Goal: Task Accomplishment & Management: Manage account settings

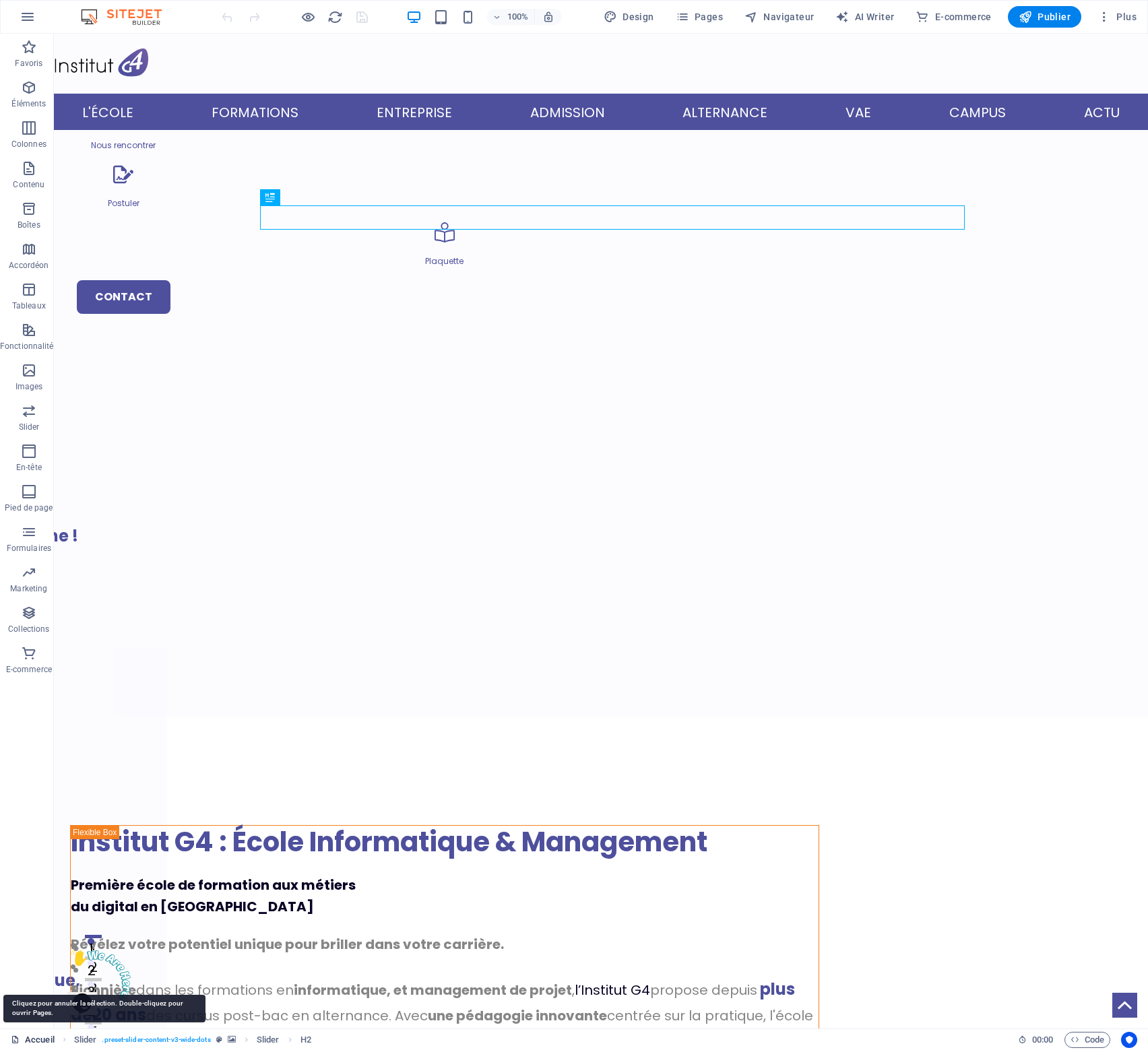
click at [27, 1040] on link "Accueil" at bounding box center [33, 1040] width 44 height 16
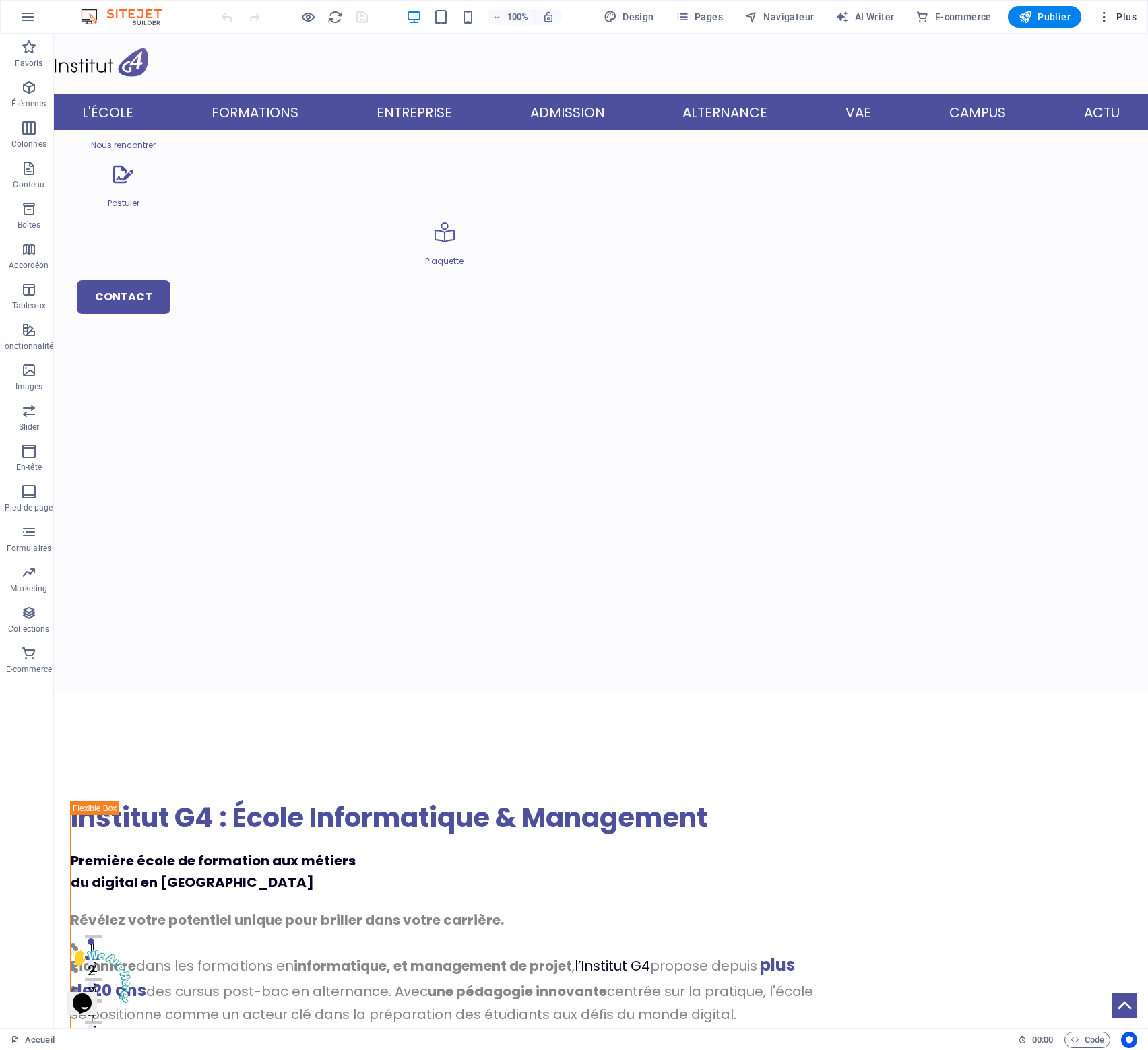
click at [1131, 13] on span "Plus" at bounding box center [1117, 16] width 39 height 13
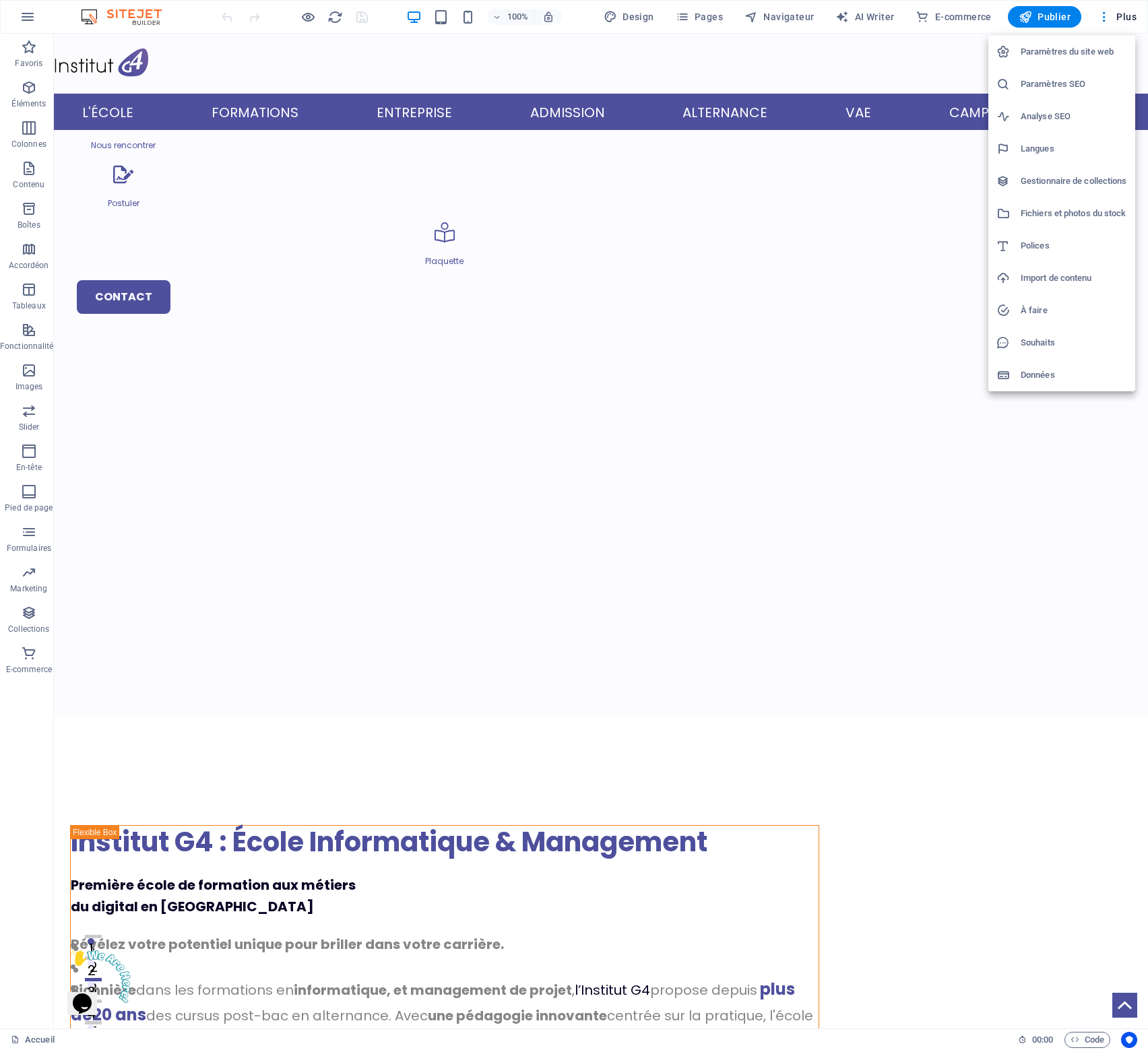
click at [1067, 54] on h6 "Paramètres du site web" at bounding box center [1074, 52] width 107 height 16
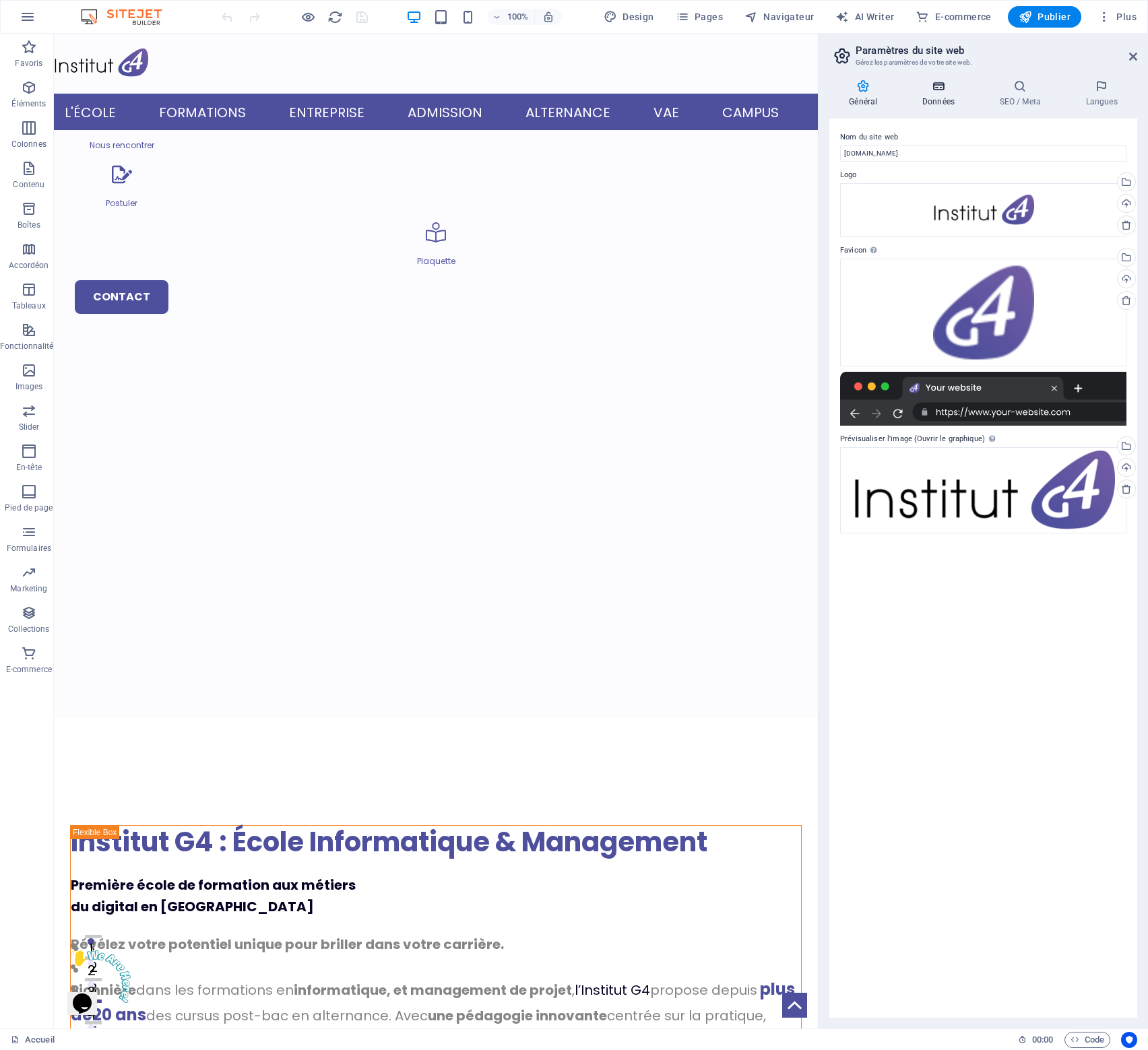
click at [933, 90] on icon at bounding box center [939, 85] width 72 height 13
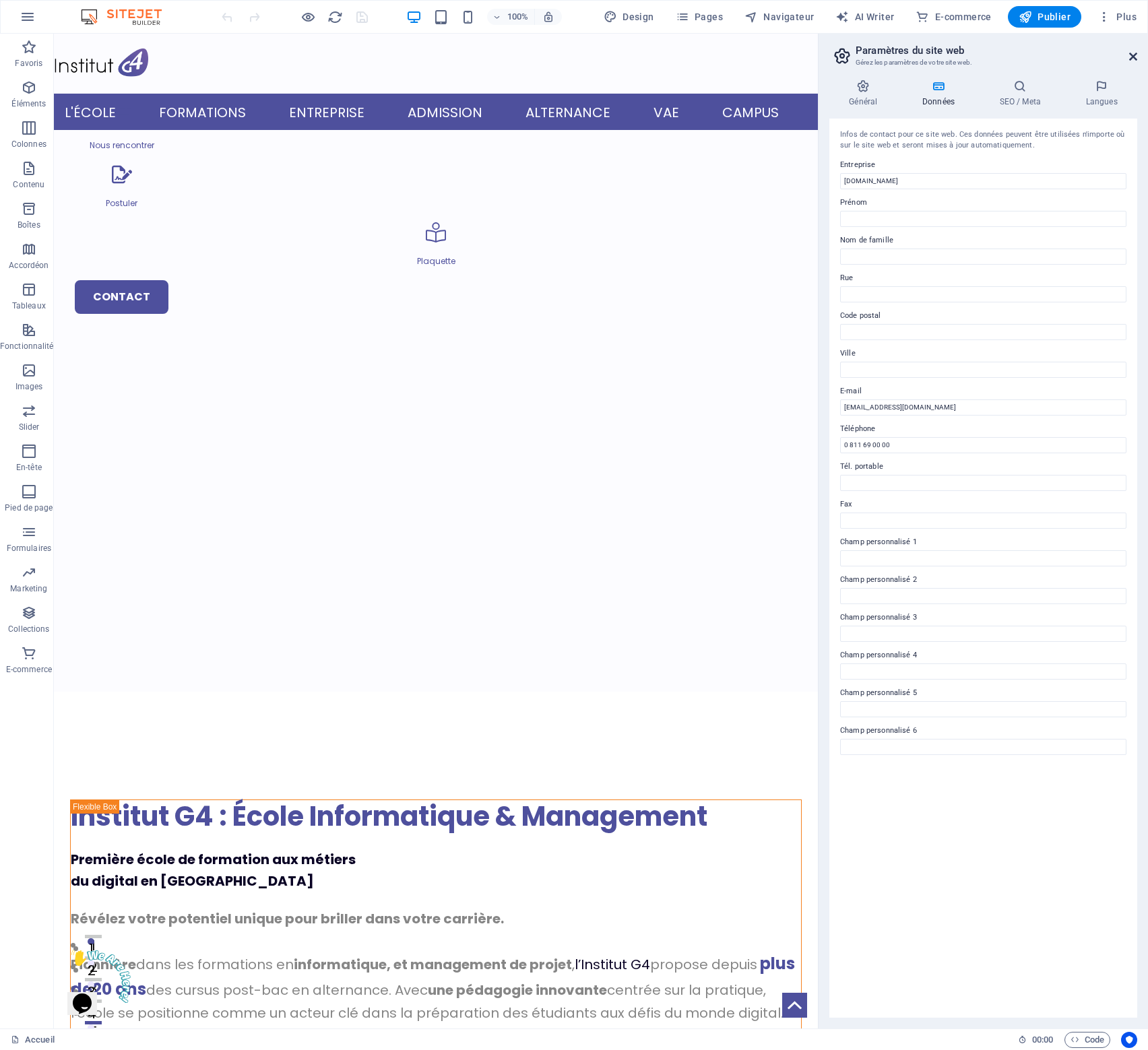
drag, startPoint x: 1136, startPoint y: 56, endPoint x: 1082, endPoint y: 21, distance: 64.4
click at [1136, 56] on icon at bounding box center [1133, 56] width 8 height 11
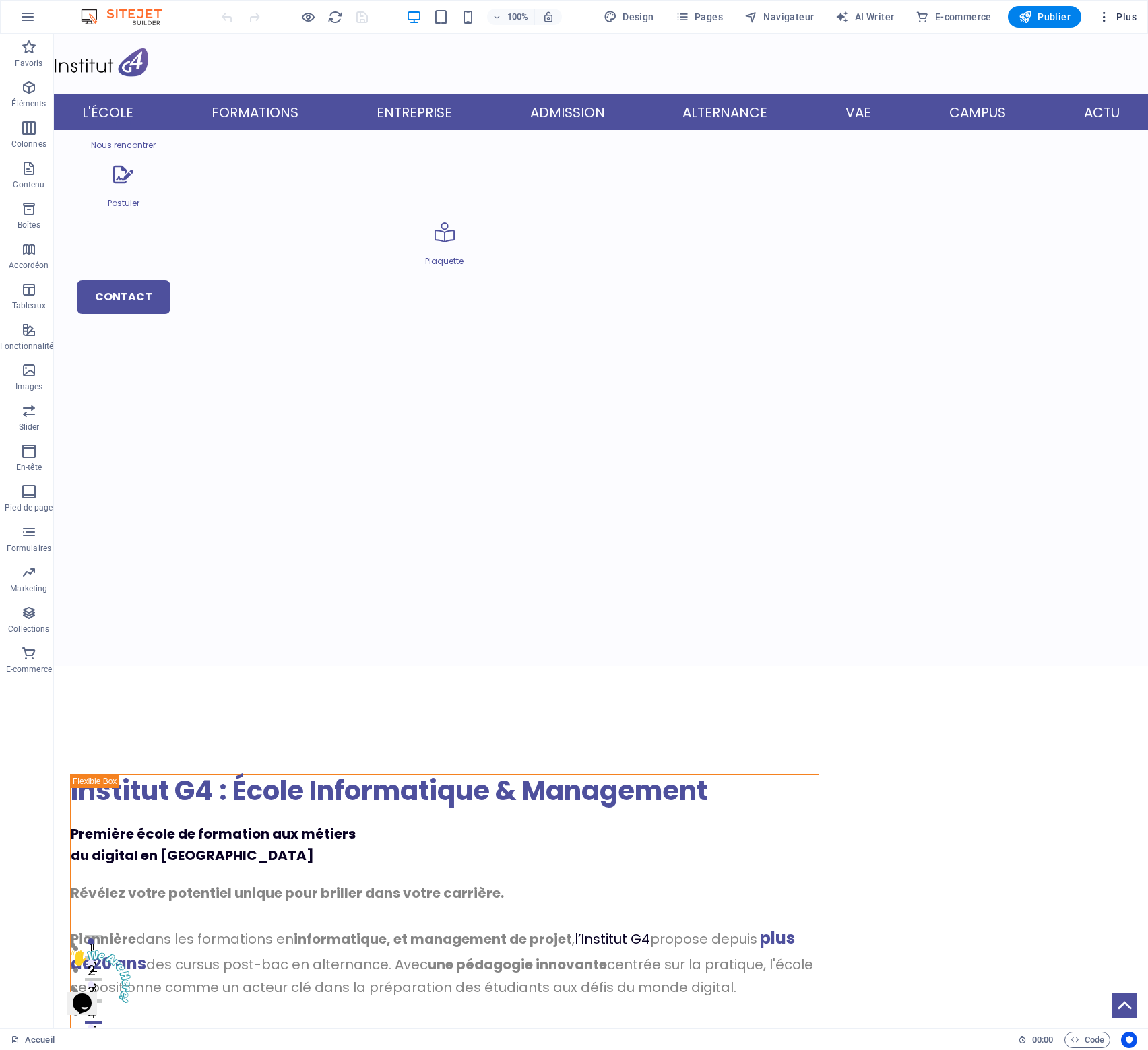
click at [1127, 21] on span "Plus" at bounding box center [1117, 16] width 39 height 13
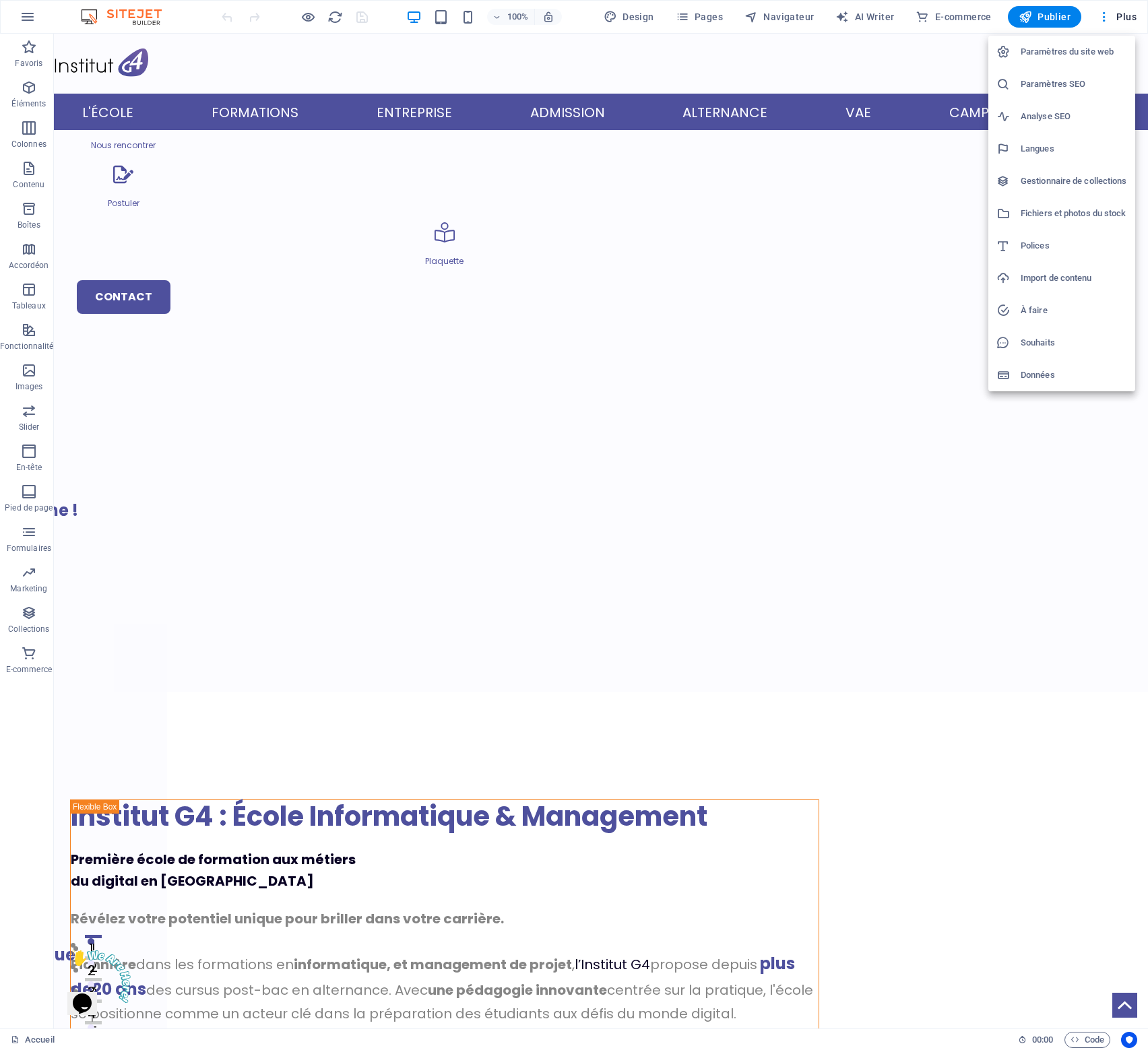
click at [584, 20] on div at bounding box center [574, 525] width 1148 height 1050
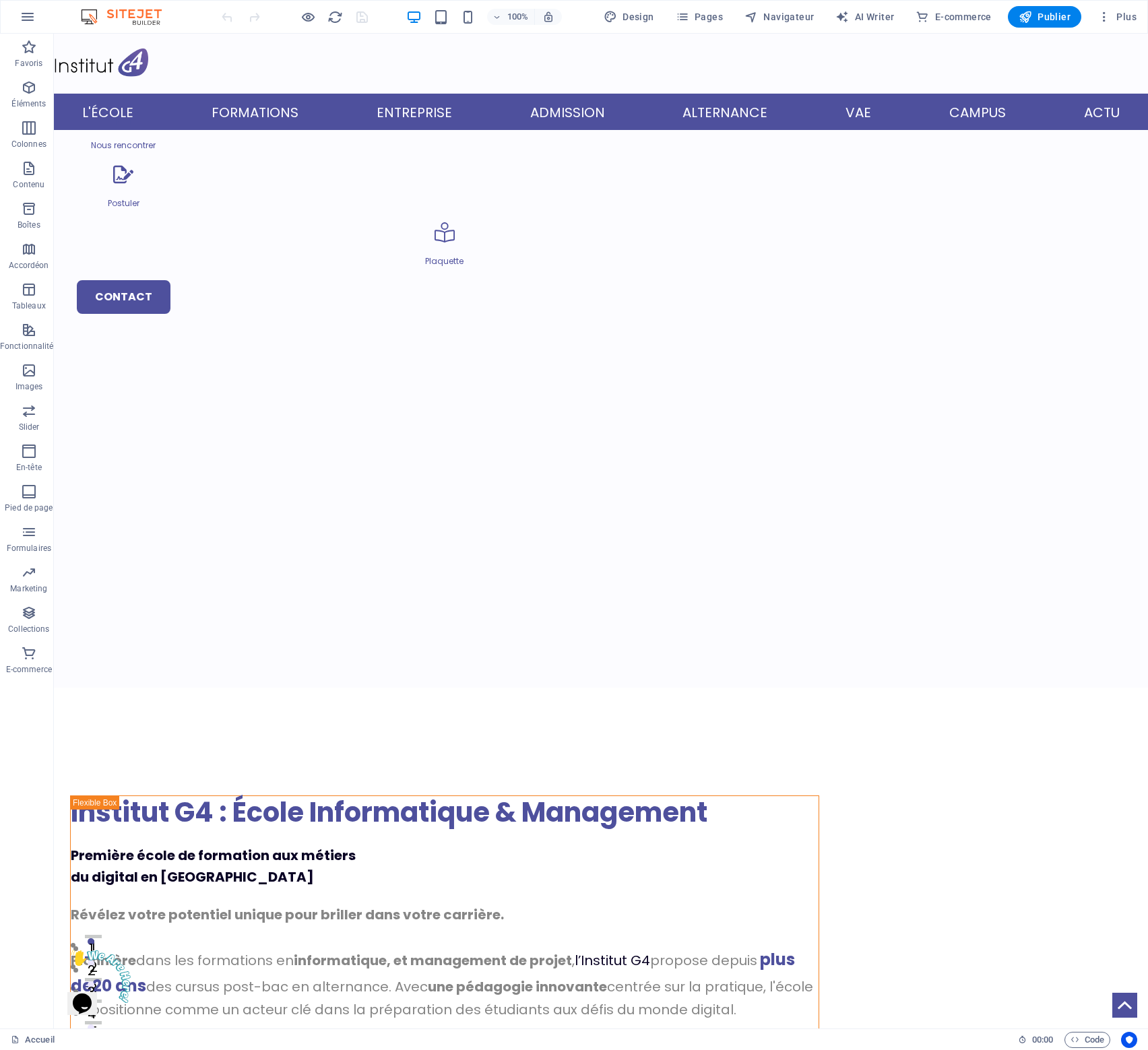
click at [624, 16] on span "Design" at bounding box center [628, 16] width 50 height 13
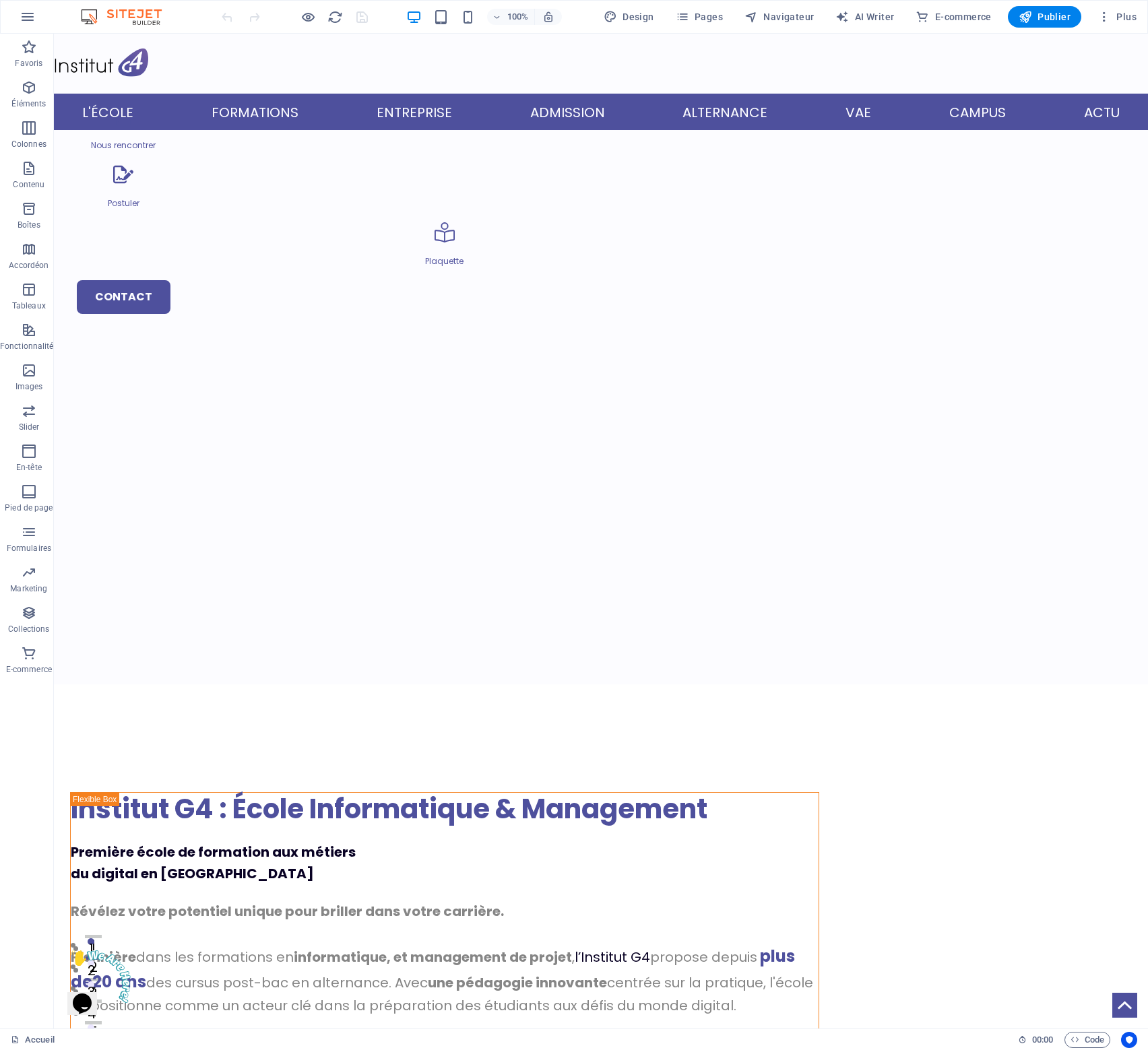
select select "px"
select select "400"
select select "px"
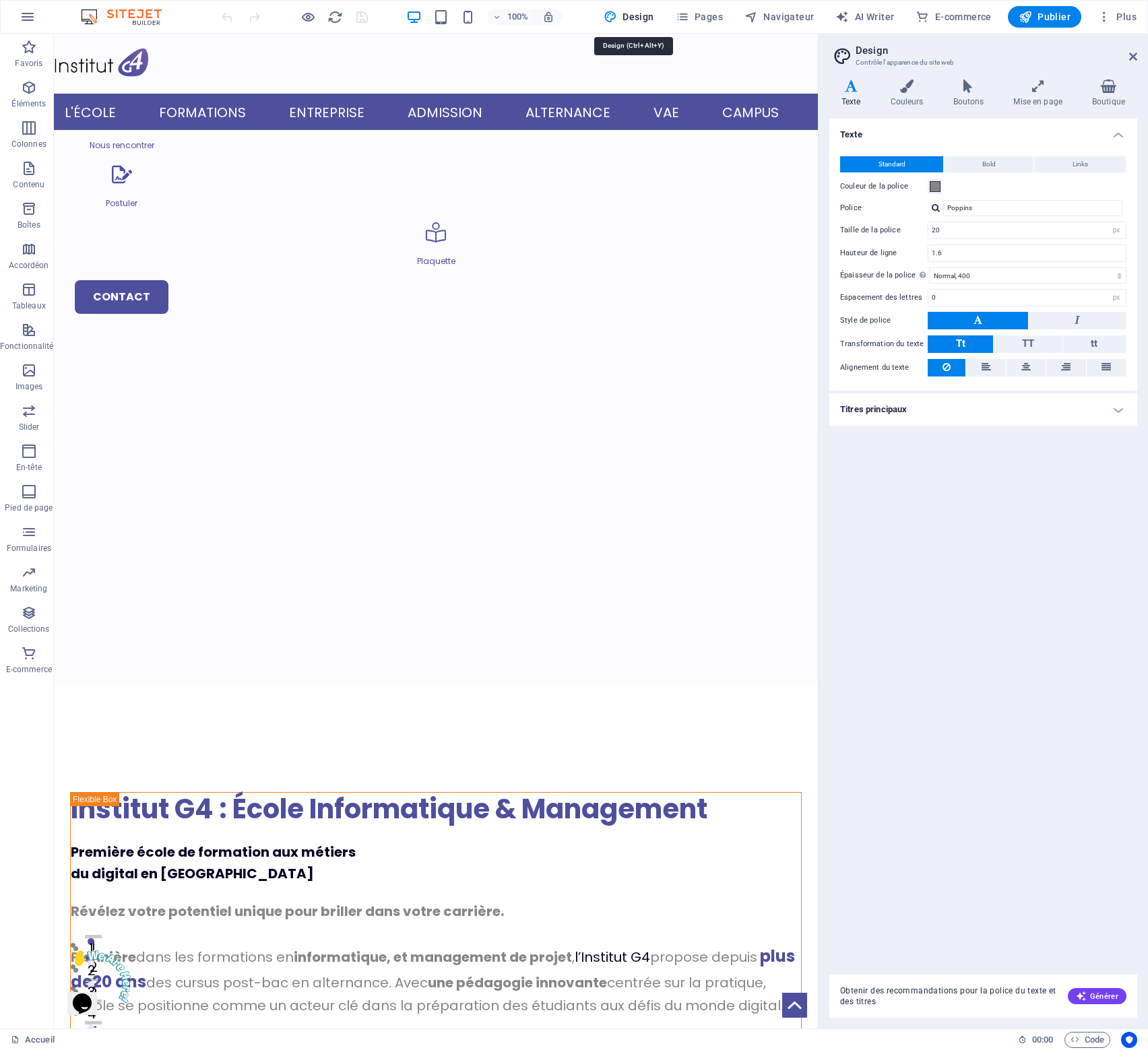
click at [624, 16] on span "Design" at bounding box center [628, 16] width 50 height 13
click at [33, 14] on icon "button" at bounding box center [27, 17] width 16 height 16
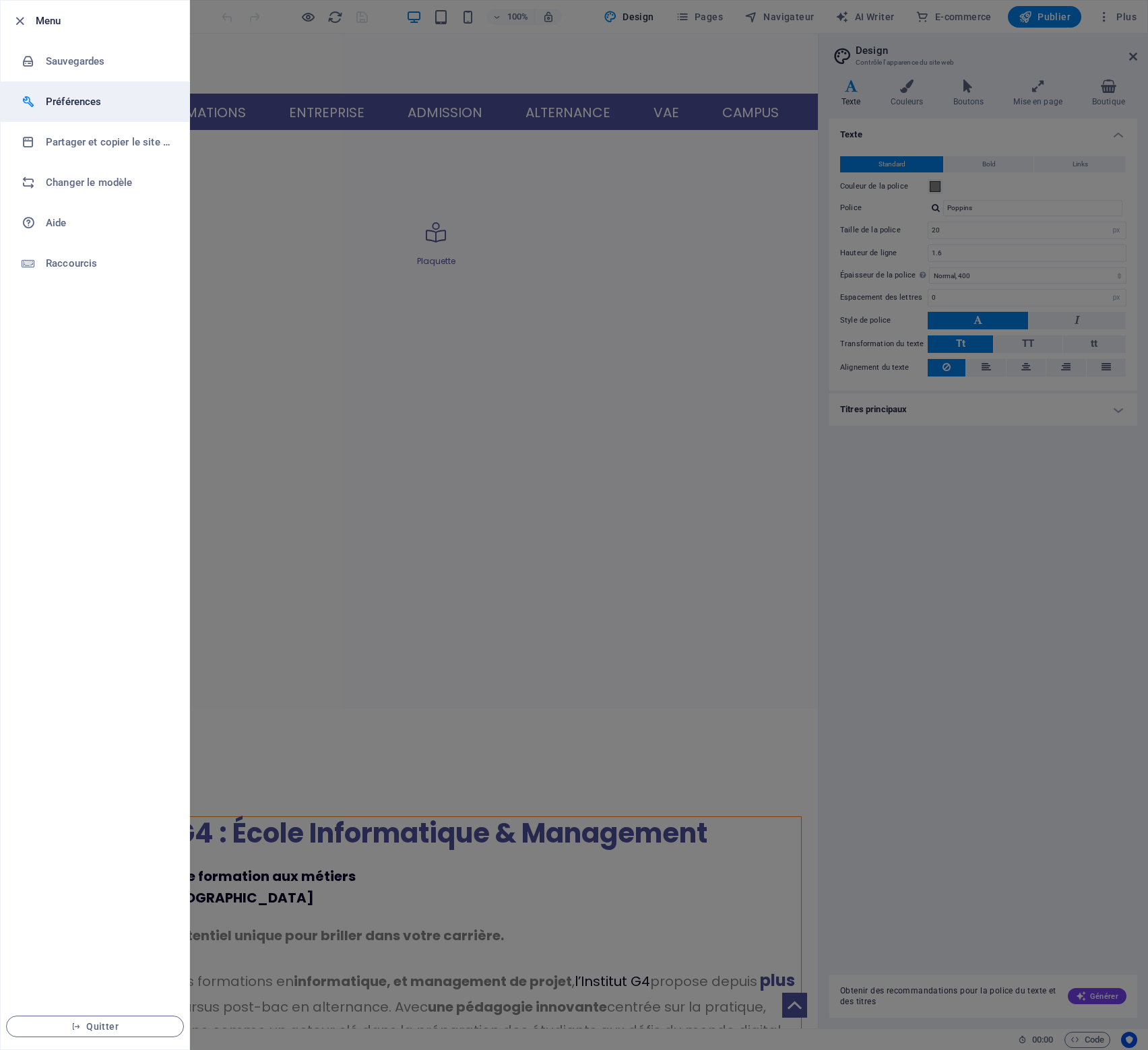
click at [85, 106] on h6 "Préférences" at bounding box center [108, 101] width 125 height 16
select select "fr"
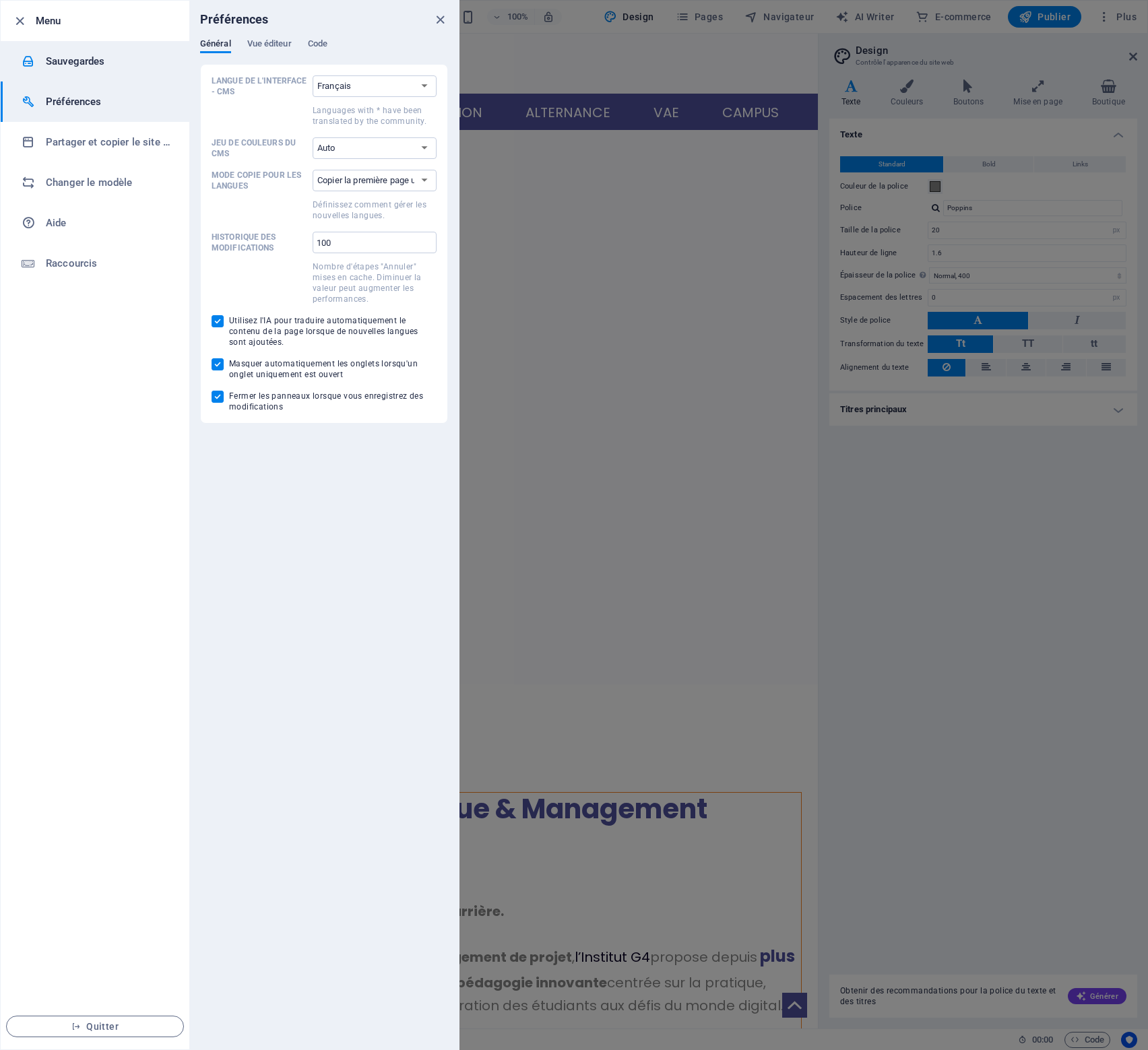
click at [92, 66] on h6 "Sauvegardes" at bounding box center [108, 61] width 125 height 16
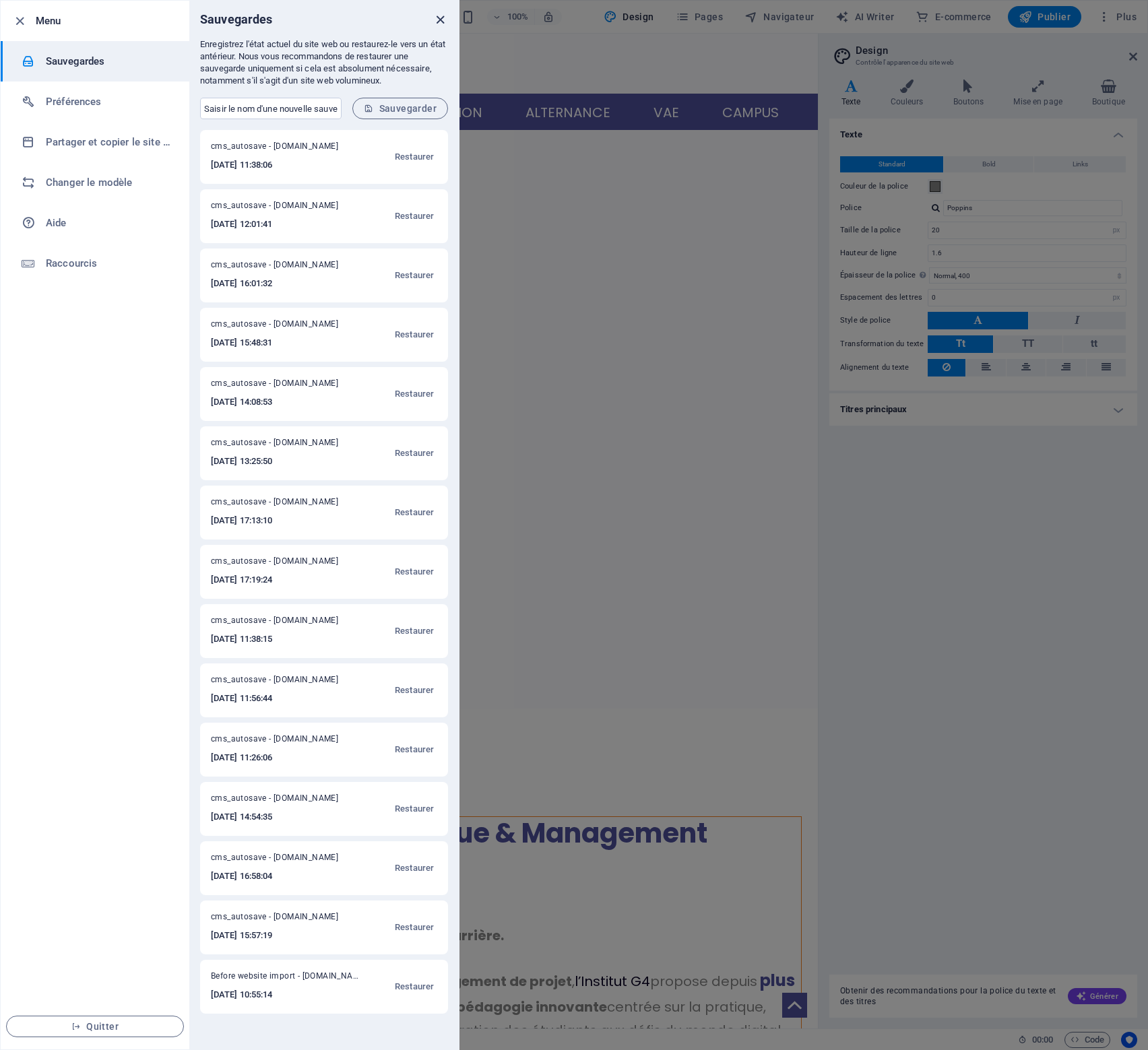
click at [439, 18] on icon "close" at bounding box center [441, 20] width 16 height 16
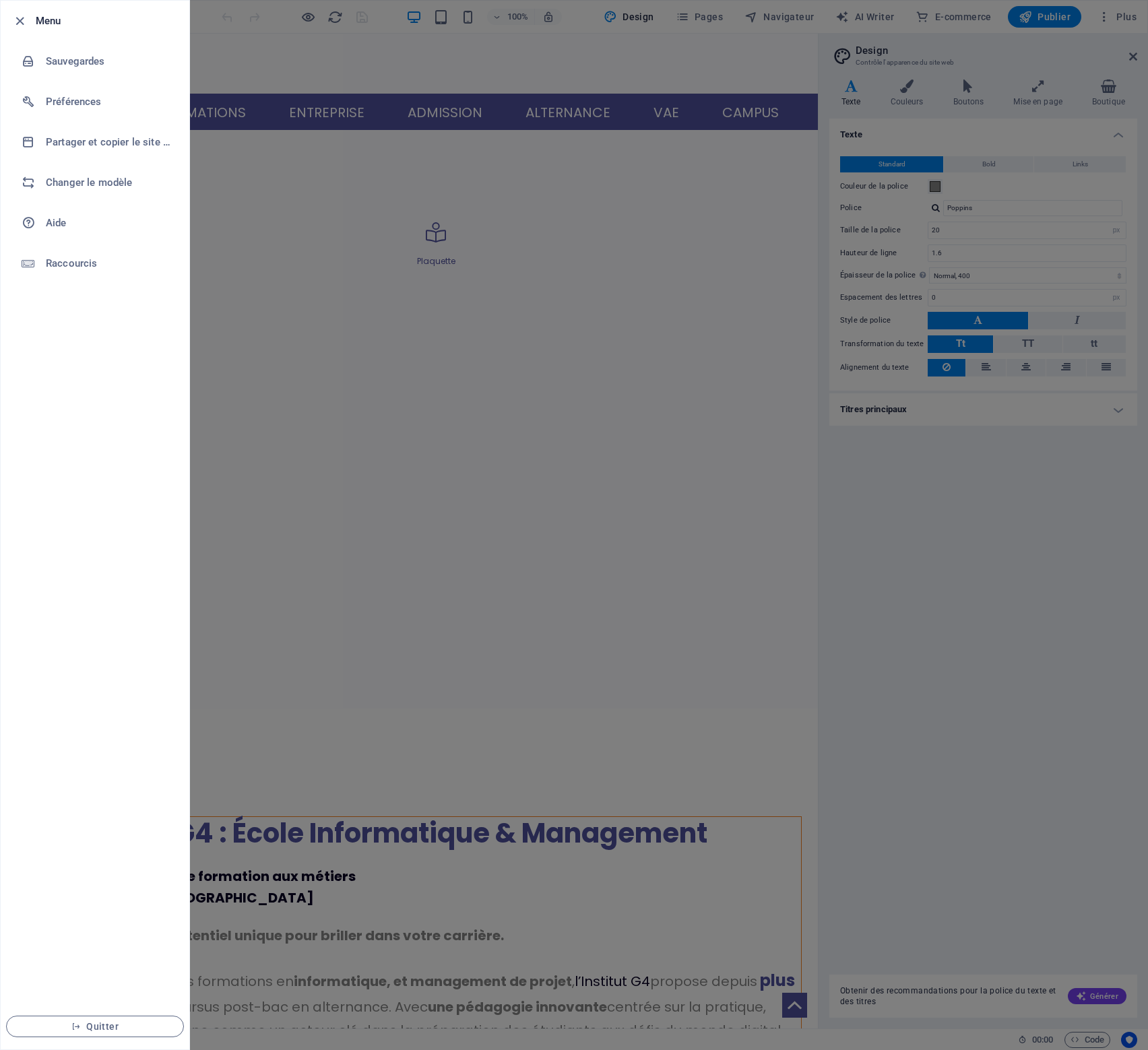
drag, startPoint x: 1042, startPoint y: 718, endPoint x: 1034, endPoint y: 700, distance: 19.7
click at [1041, 717] on div at bounding box center [574, 525] width 1148 height 1050
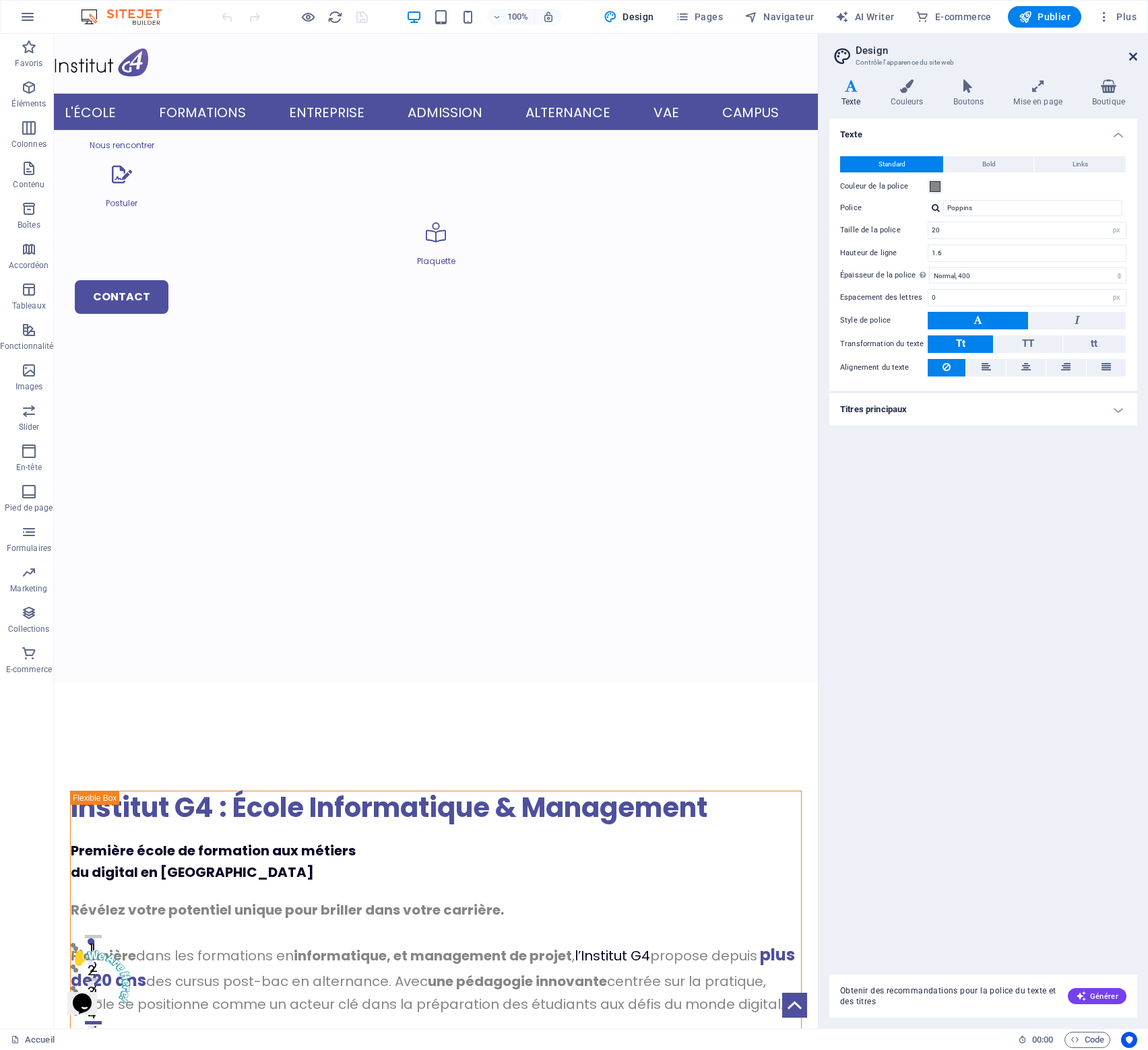
click at [1130, 53] on icon at bounding box center [1133, 56] width 8 height 11
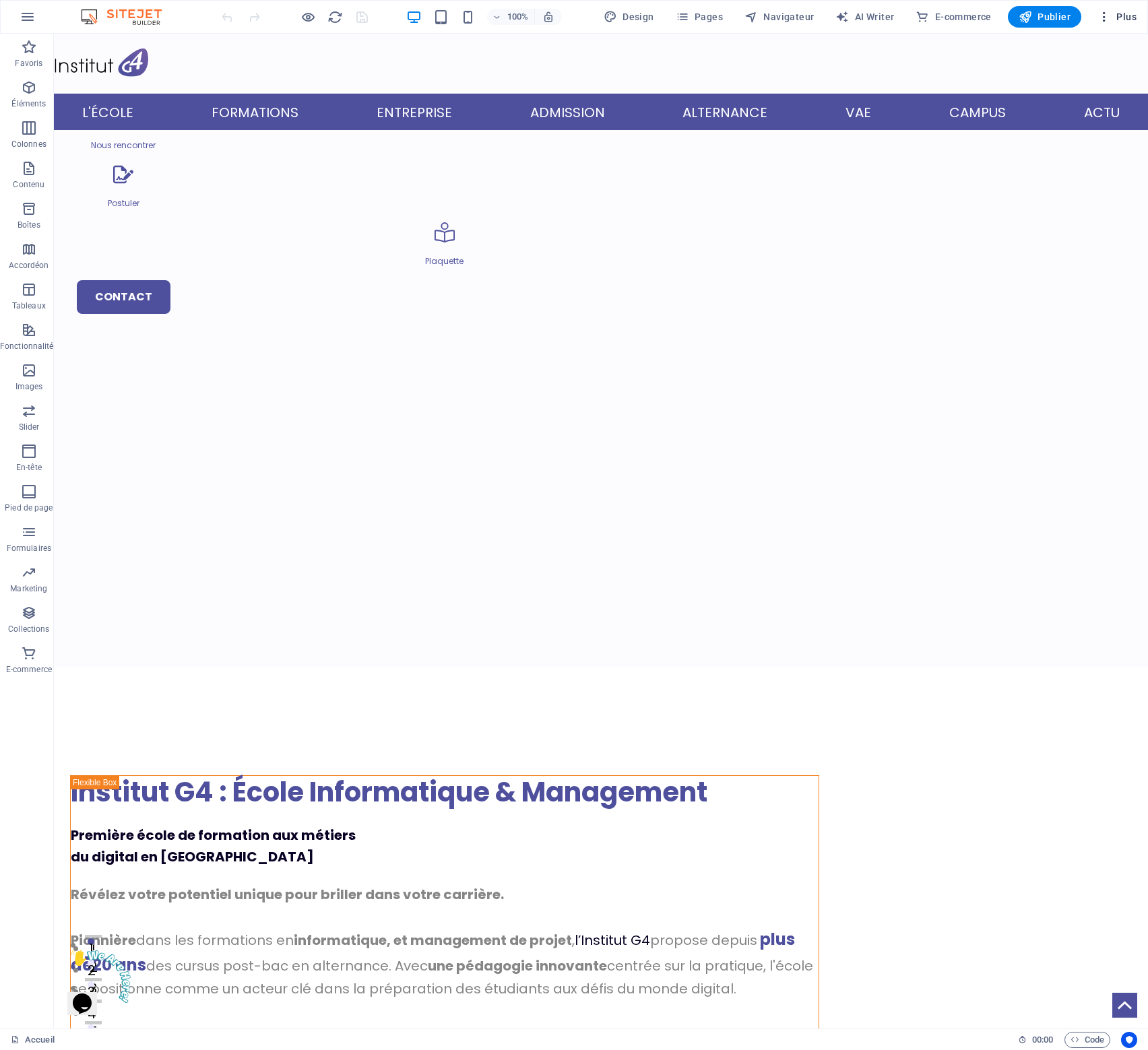
click at [1126, 14] on span "Plus" at bounding box center [1117, 16] width 39 height 13
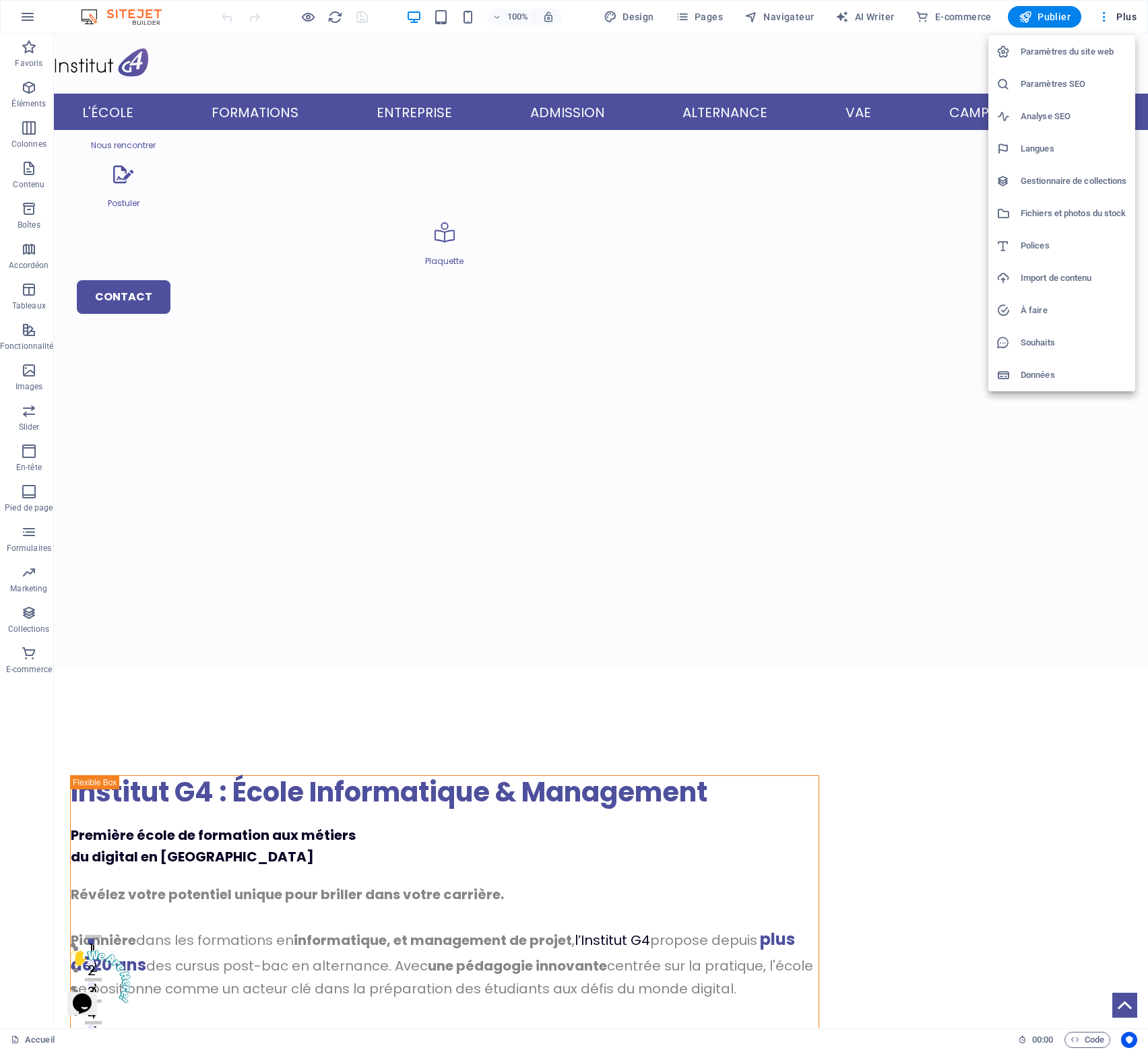
click at [24, 11] on div at bounding box center [574, 525] width 1148 height 1050
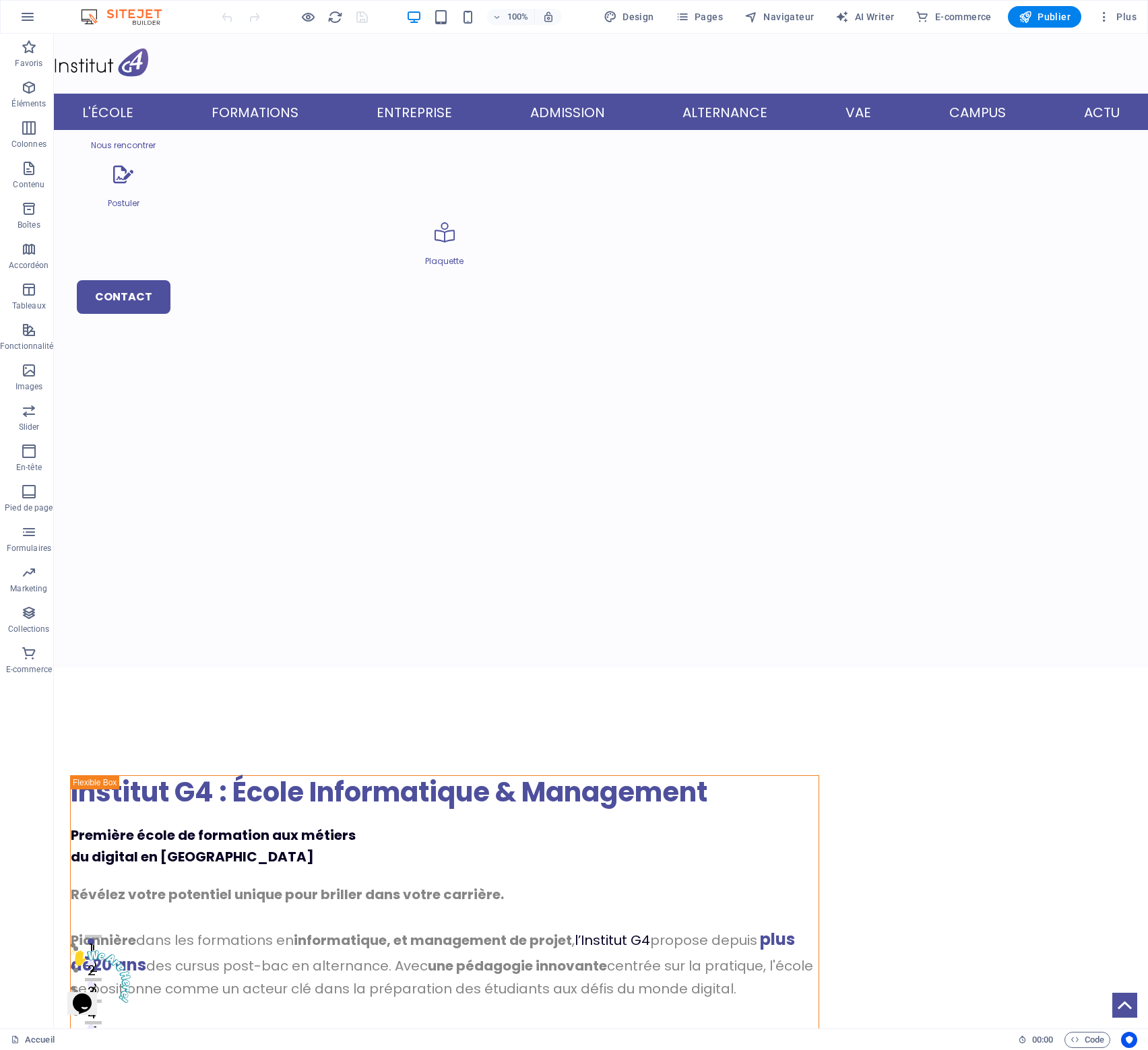
click at [25, 12] on icon "button" at bounding box center [27, 17] width 16 height 16
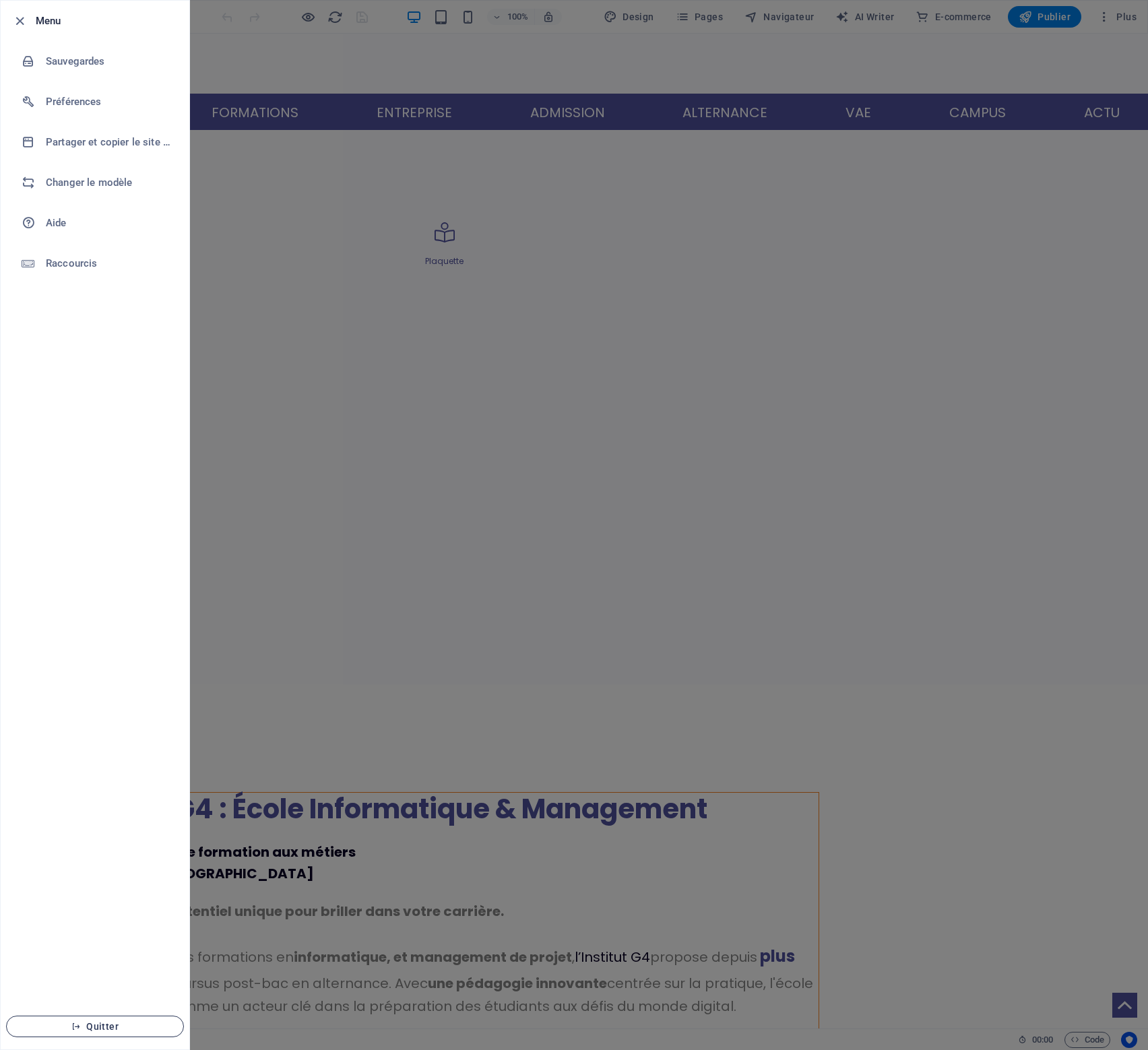
click at [106, 1031] on span "Quitter" at bounding box center [95, 1027] width 155 height 11
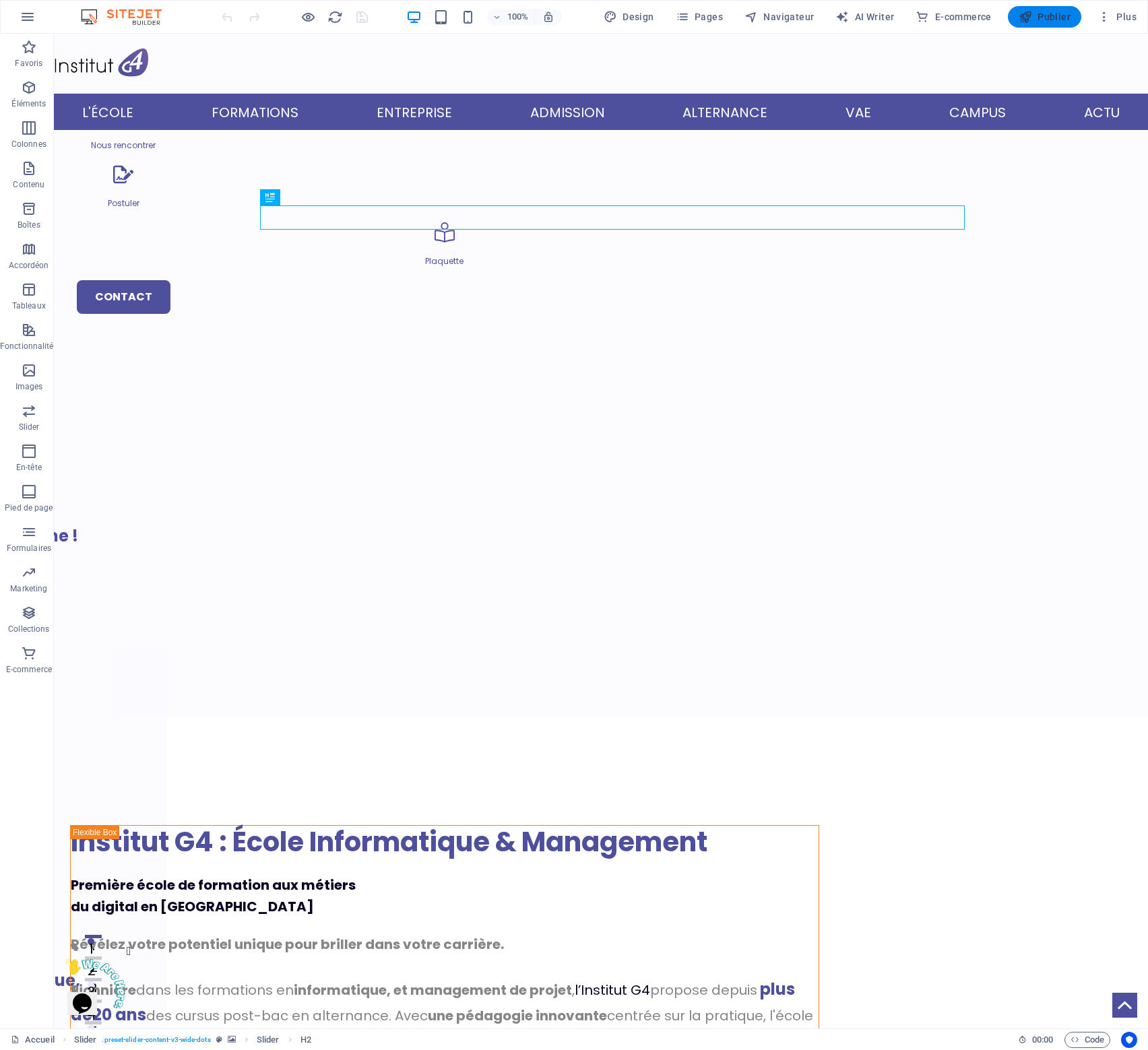
click at [1055, 15] on span "Publier" at bounding box center [1045, 16] width 52 height 13
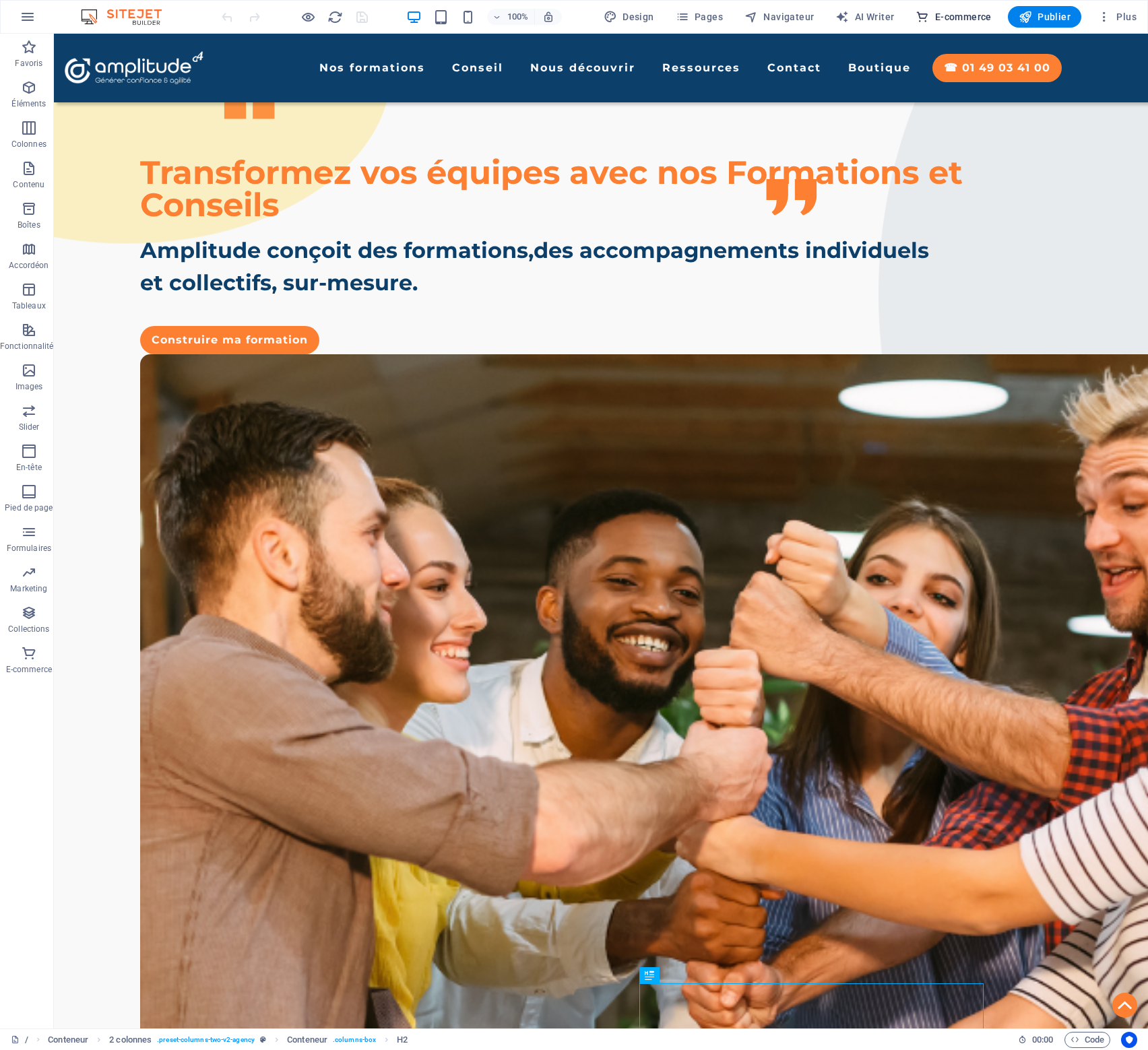
click at [967, 18] on span "E-commerce" at bounding box center [954, 16] width 76 height 13
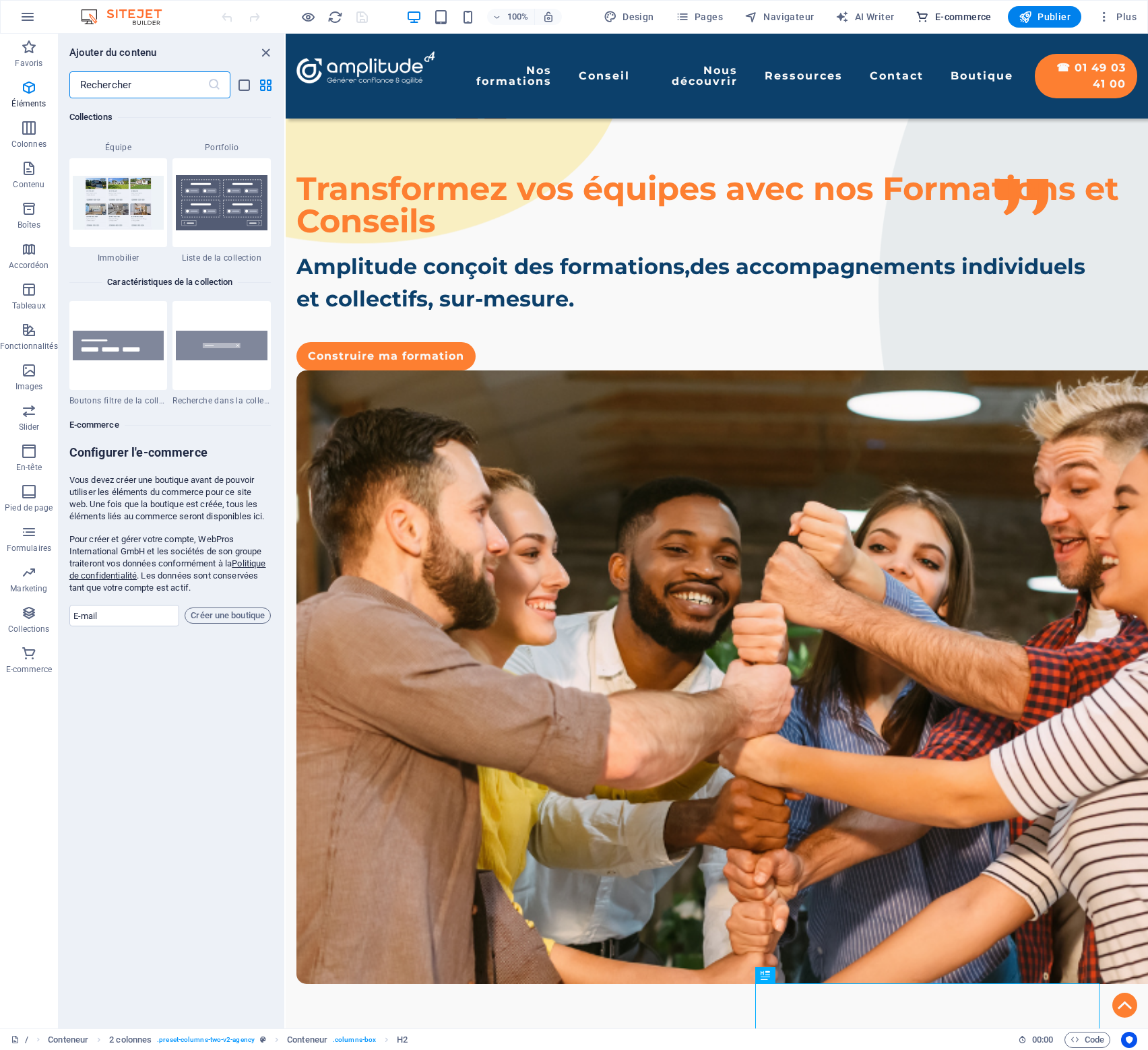
scroll to position [12985, 0]
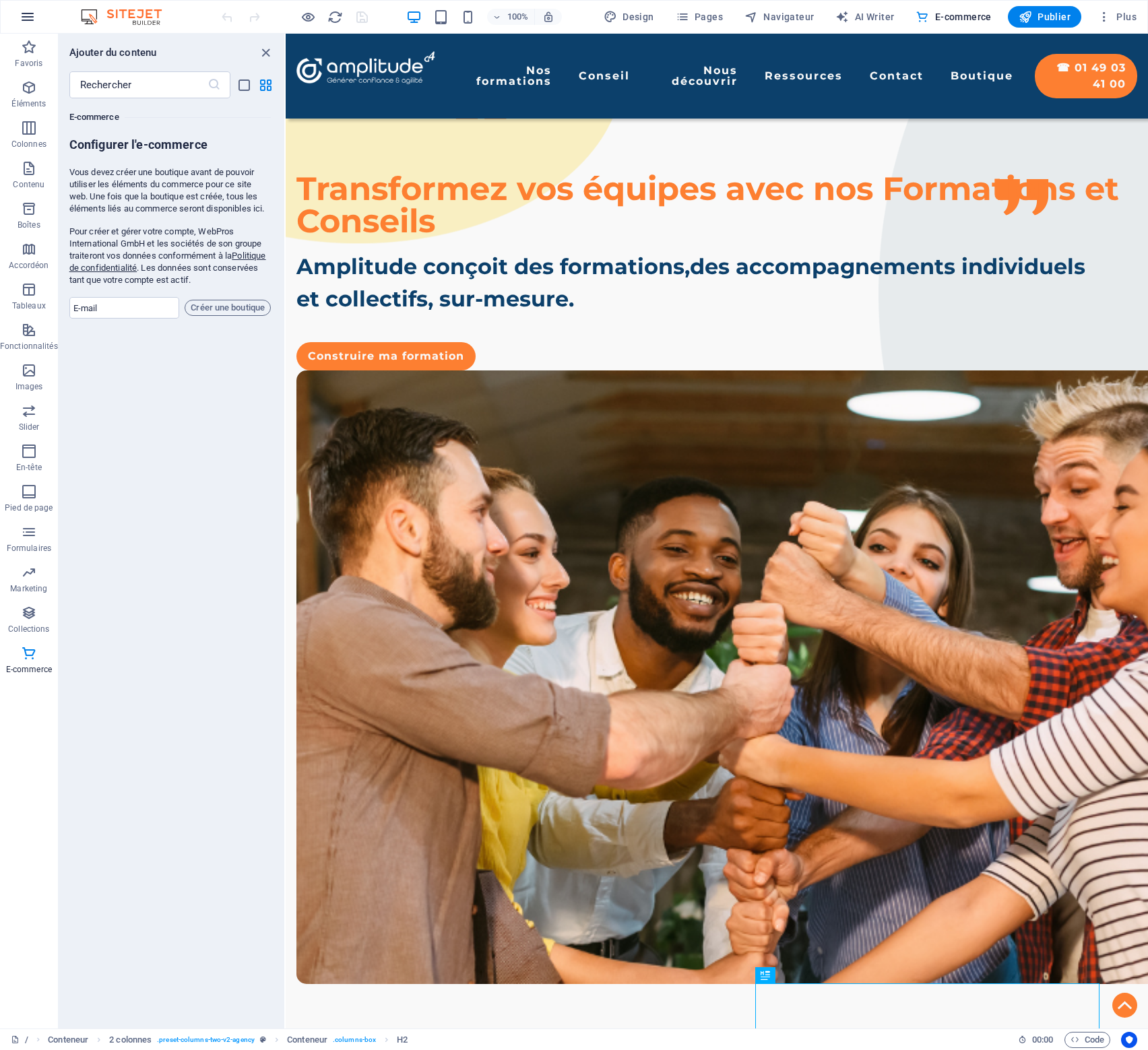
click at [26, 18] on icon "button" at bounding box center [27, 17] width 16 height 16
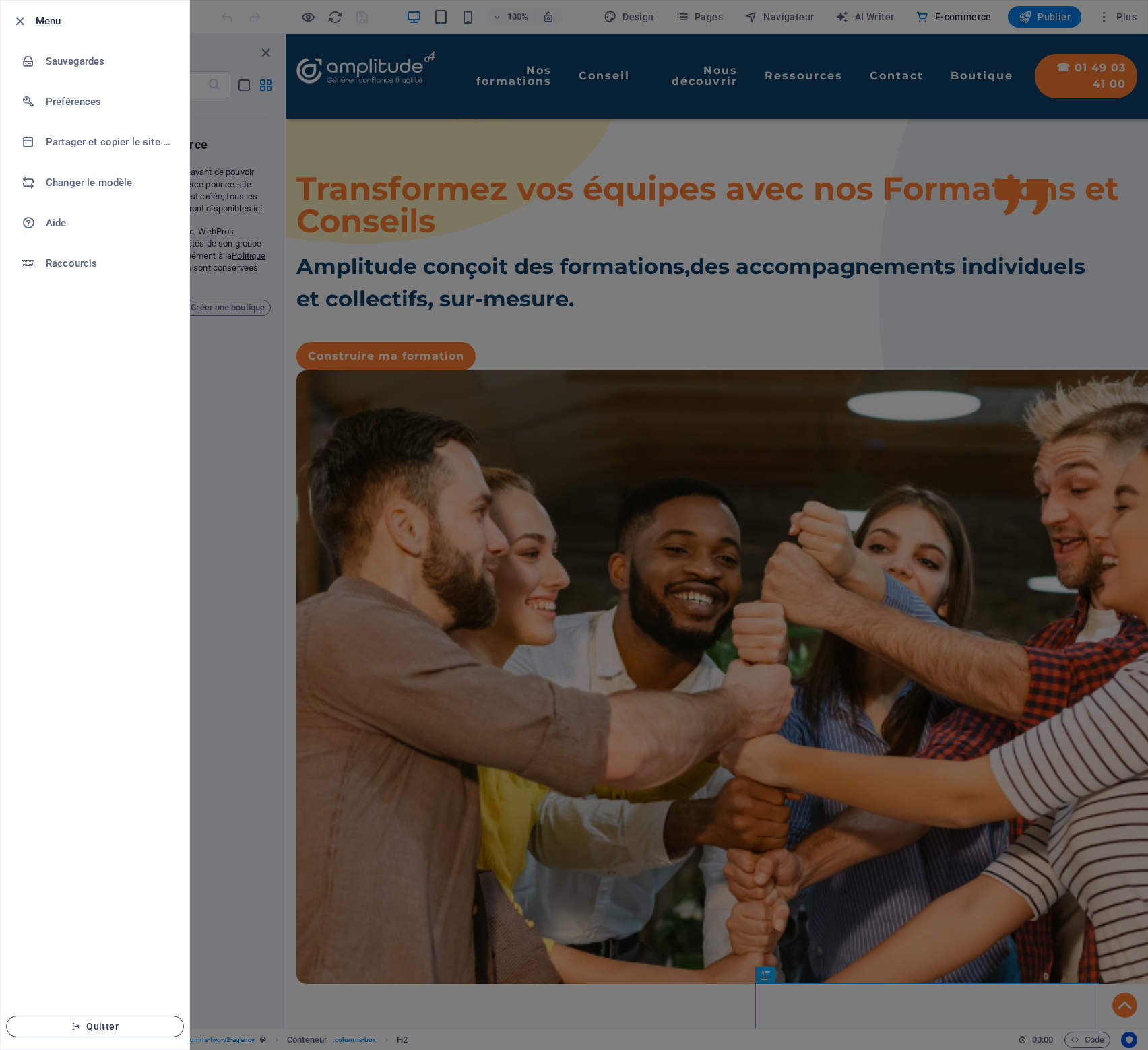
click at [79, 1029] on icon "button" at bounding box center [76, 1026] width 10 height 10
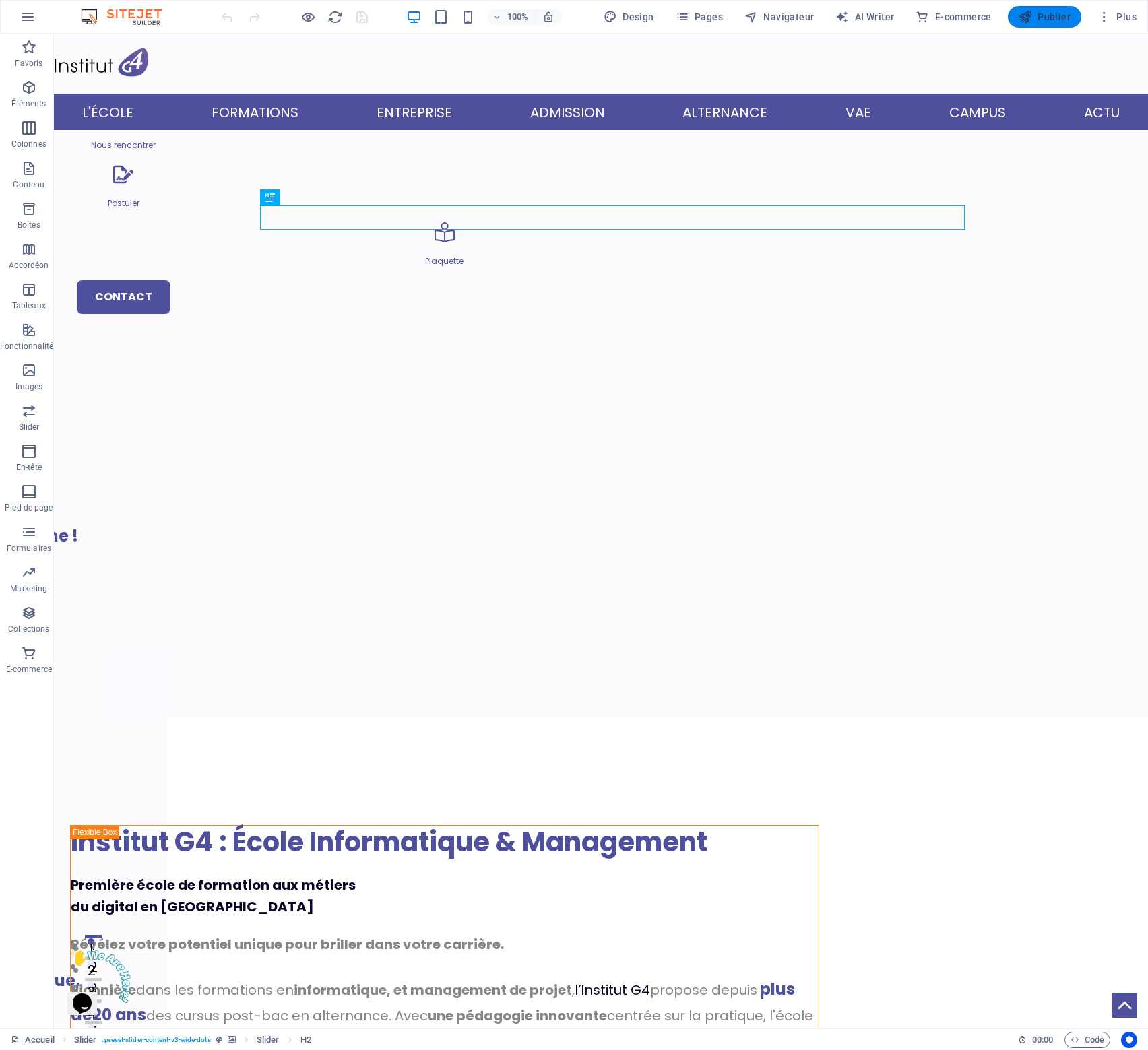
click at [1059, 16] on span "Publier" at bounding box center [1045, 16] width 52 height 13
